Goal: Information Seeking & Learning: Check status

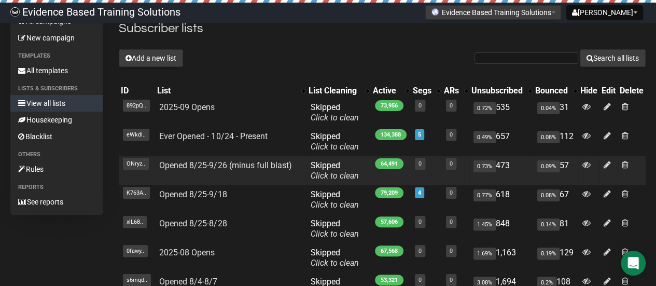
scroll to position [52, 0]
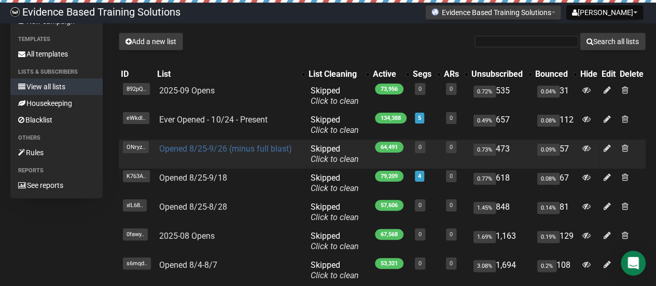
click at [239, 151] on link "Opened 8/25-9/26 (minus full blast)" at bounding box center [225, 149] width 132 height 10
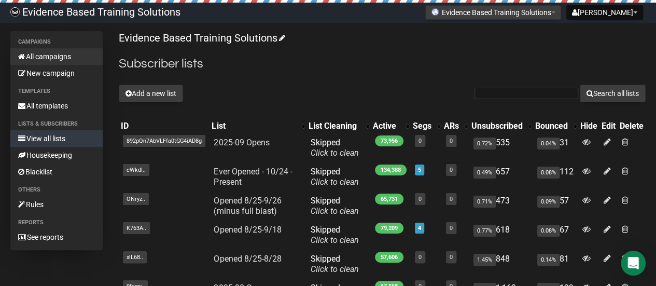
click at [37, 56] on link "All campaigns" at bounding box center [56, 56] width 92 height 17
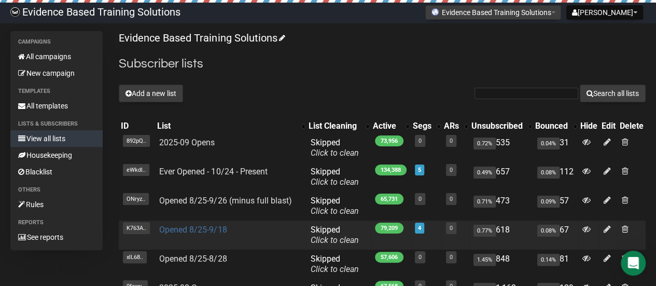
click at [203, 227] on link "Opened 8/25-9/18" at bounding box center [192, 229] width 67 height 10
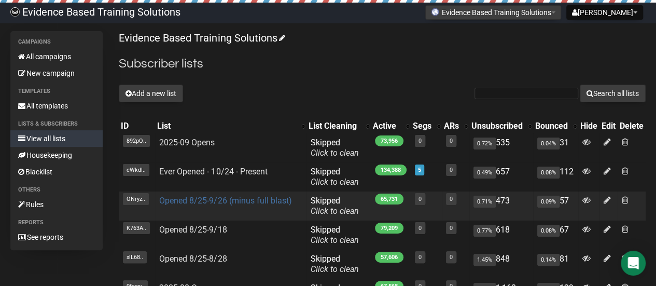
click at [234, 202] on link "Opened 8/25-9/26 (minus full blast)" at bounding box center [225, 200] width 132 height 10
